Goal: Task Accomplishment & Management: Complete application form

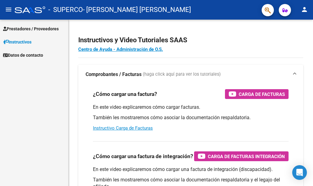
click at [24, 28] on span "Prestadores / Proveedores" at bounding box center [31, 28] width 56 height 7
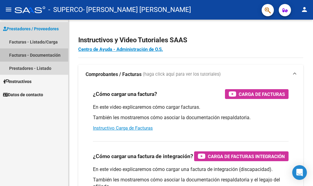
click at [31, 53] on link "Facturas - Documentación" at bounding box center [34, 54] width 68 height 13
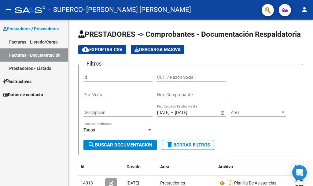
click at [26, 42] on link "Facturas - Listado/Carga" at bounding box center [34, 41] width 68 height 13
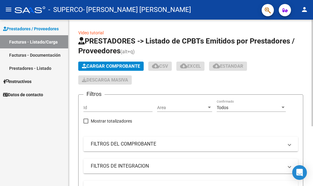
click at [96, 65] on span "Cargar Comprobante" at bounding box center [111, 66] width 58 height 6
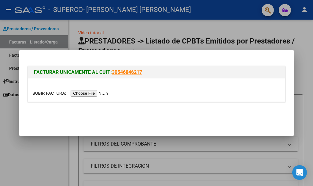
click at [83, 93] on input "file" at bounding box center [70, 93] width 77 height 6
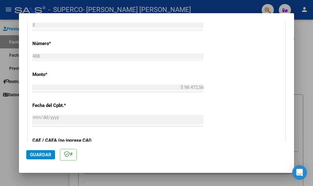
scroll to position [214, 0]
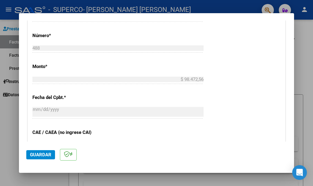
click at [34, 154] on span "Guardar" at bounding box center [40, 155] width 21 height 6
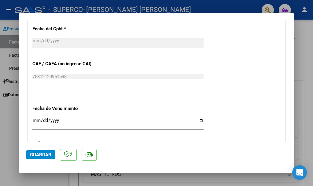
scroll to position [459, 0]
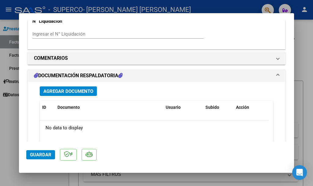
click at [62, 88] on span "Agregar Documento" at bounding box center [68, 91] width 50 height 6
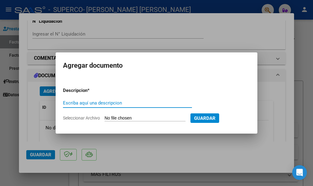
click at [73, 105] on input "Escriba aquí una descripcion" at bounding box center [127, 103] width 129 height 6
type input "Planilla de asistencias"
click at [92, 119] on span "Seleccionar Archivo" at bounding box center [81, 117] width 37 height 5
click at [105, 119] on input "Seleccionar Archivo" at bounding box center [145, 118] width 81 height 6
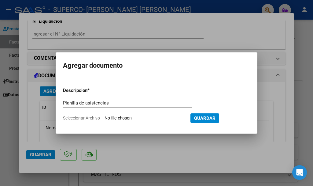
type input "C:\fakepath\Planilla de asistencia [PERSON_NAME] [PERSON_NAME] 2025...pdf"
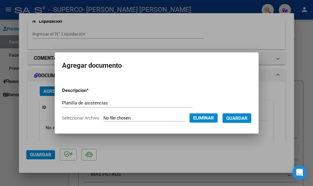
click at [245, 118] on span "Guardar" at bounding box center [236, 118] width 21 height 6
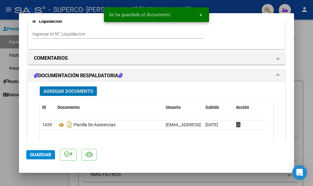
click at [37, 153] on span "Guardar" at bounding box center [40, 155] width 21 height 6
click at [6, 146] on div at bounding box center [156, 93] width 313 height 186
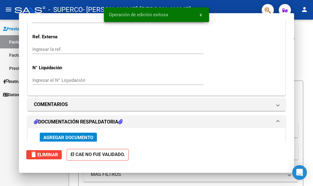
scroll to position [0, 0]
